Goal: Find specific page/section

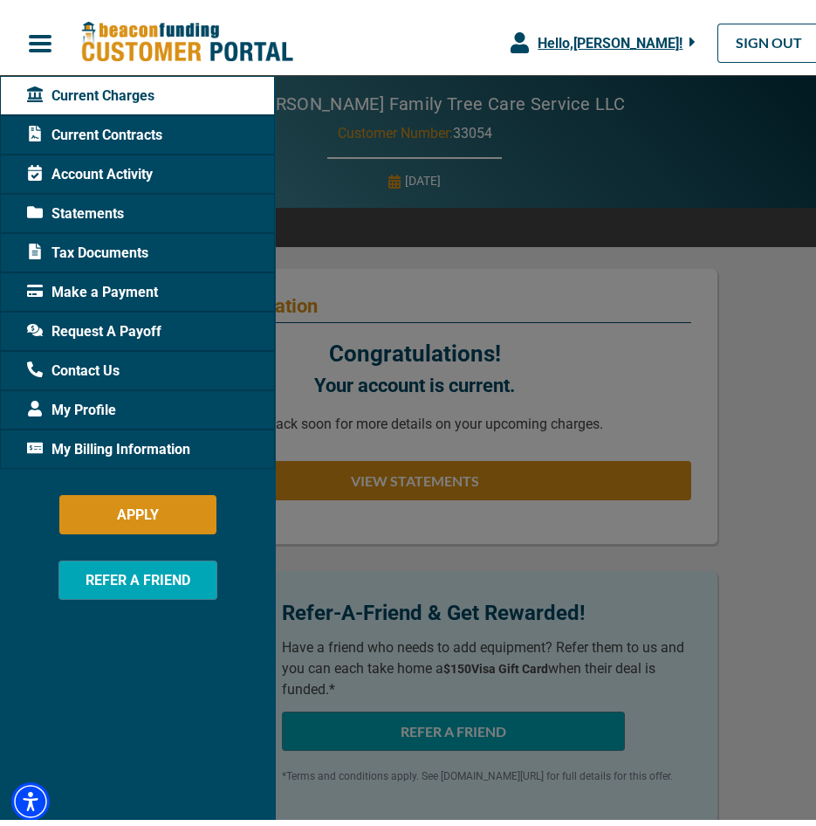
click at [86, 139] on span "Current Contracts" at bounding box center [94, 129] width 135 height 21
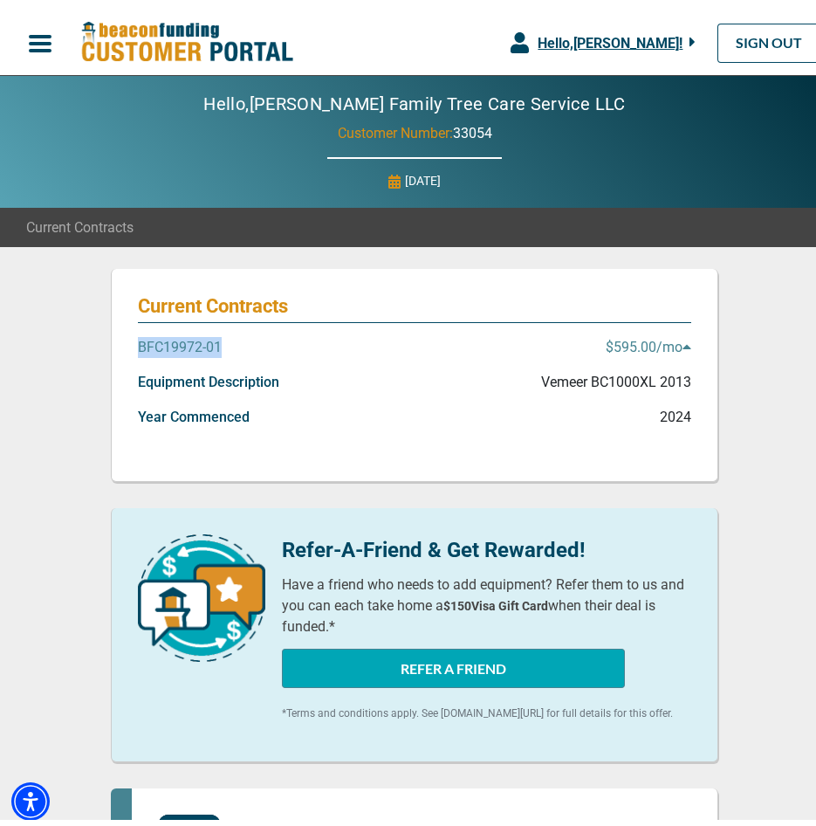
click at [395, 352] on div "Current Contracts BFC19972-01 $595.00 /mo Equipment Description Vemeer BC1000XL…" at bounding box center [415, 369] width 608 height 213
drag, startPoint x: 395, startPoint y: 352, endPoint x: 518, endPoint y: 368, distance: 124.1
click at [518, 368] on div "Equipment Description Vemeer BC1000XL 2013" at bounding box center [415, 383] width 554 height 35
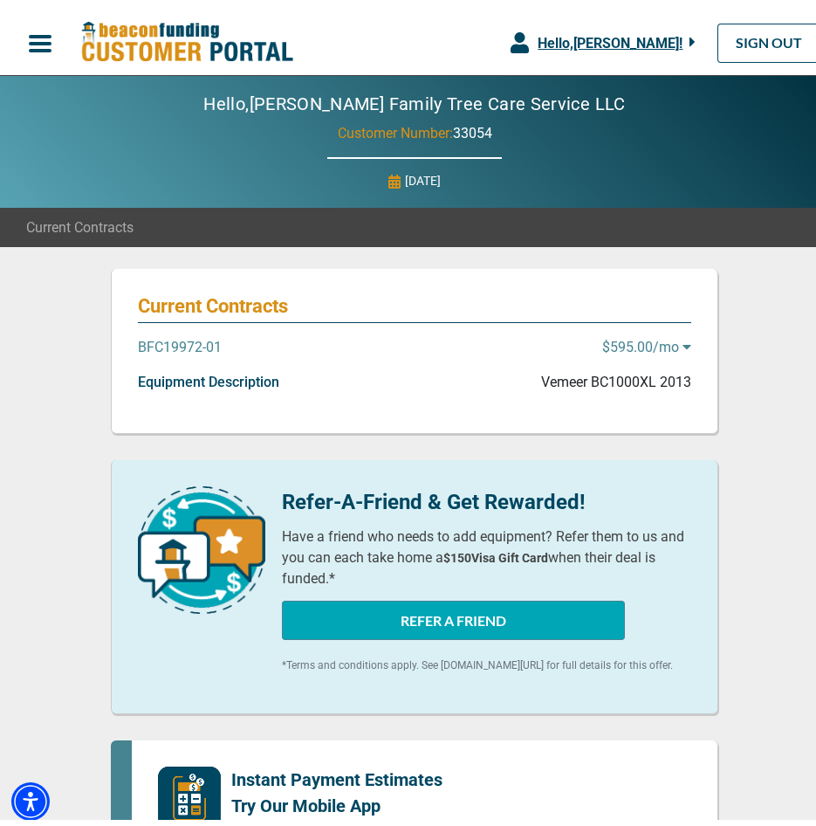
click at [537, 388] on div "Equipment Description Vemeer BC1000XL 2013" at bounding box center [415, 383] width 554 height 35
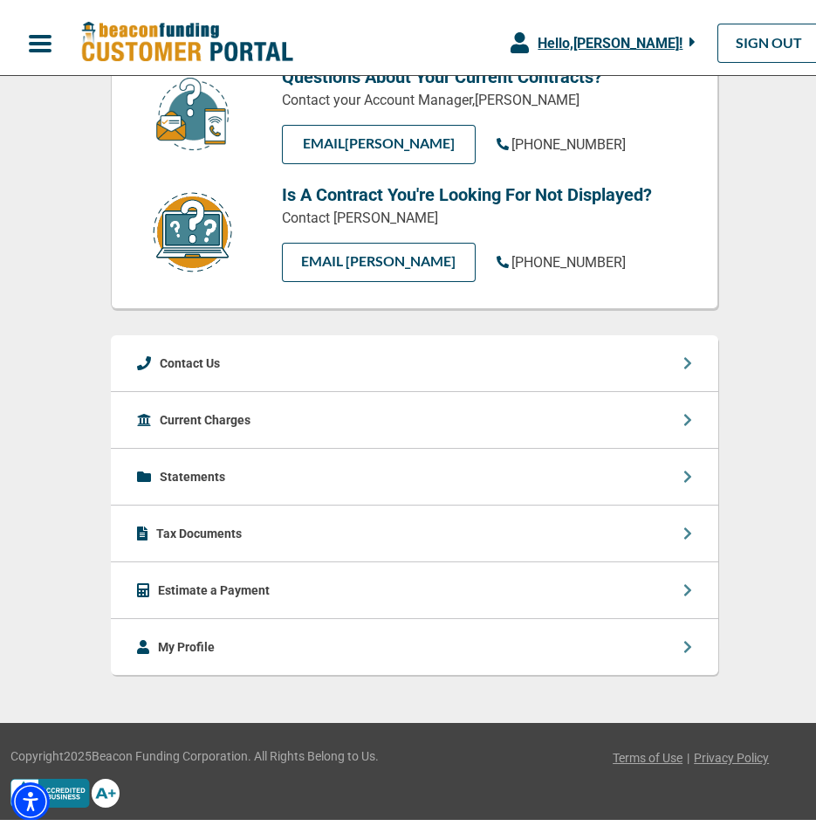
click at [230, 360] on div "Contact Us" at bounding box center [415, 357] width 608 height 57
